Goal: Information Seeking & Learning: Learn about a topic

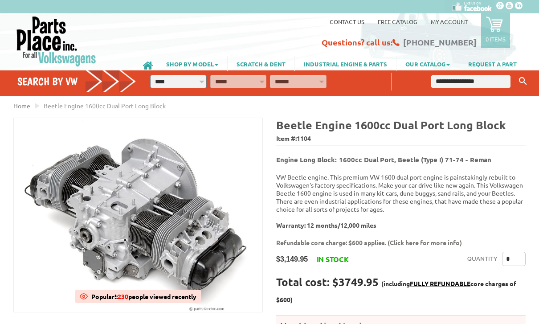
click at [488, 83] on input "text" at bounding box center [470, 81] width 79 height 12
type input "**********"
click at [522, 81] on button "Keyword Search" at bounding box center [522, 81] width 13 height 15
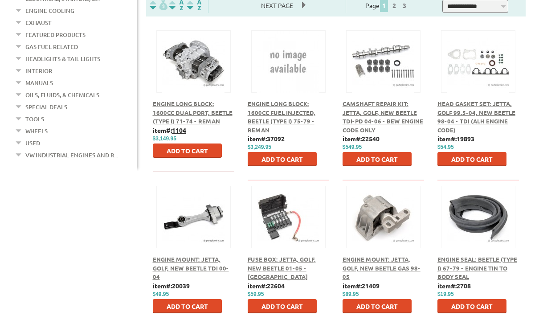
scroll to position [315, 0]
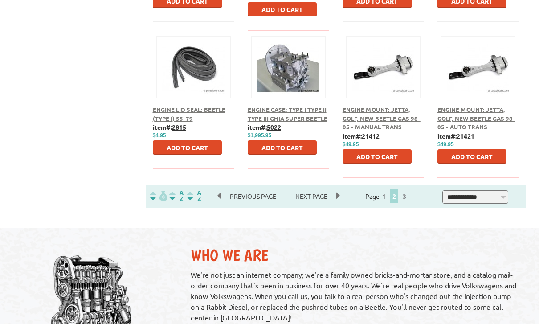
scroll to position [579, 0]
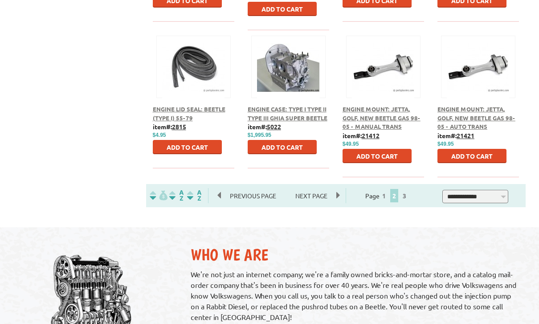
click at [408, 199] on link "3" at bounding box center [404, 195] width 8 height 8
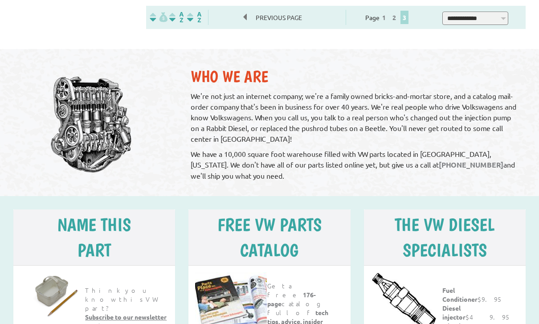
scroll to position [613, 0]
